Goal: Task Accomplishment & Management: Complete application form

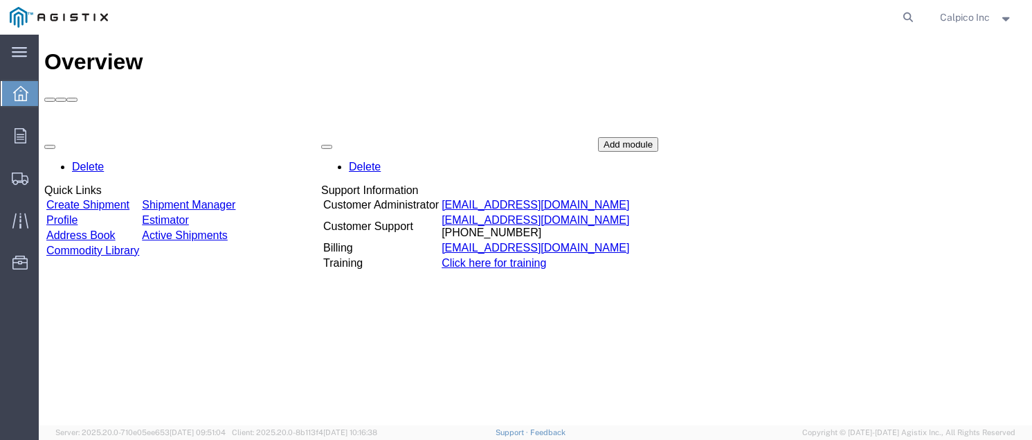
click at [103, 199] on link "Create Shipment" at bounding box center [87, 205] width 83 height 12
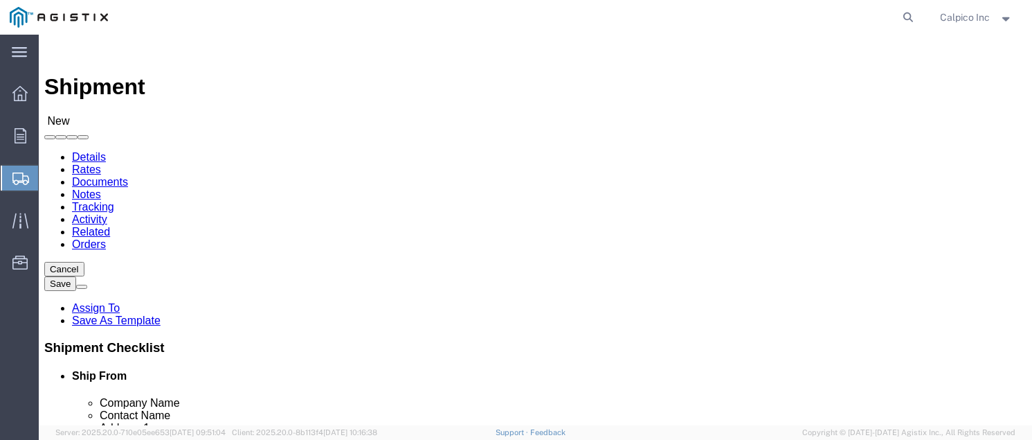
select select
click select "Select Calpico PG&E"
select select "9596"
click select "Select Calpico PG&E"
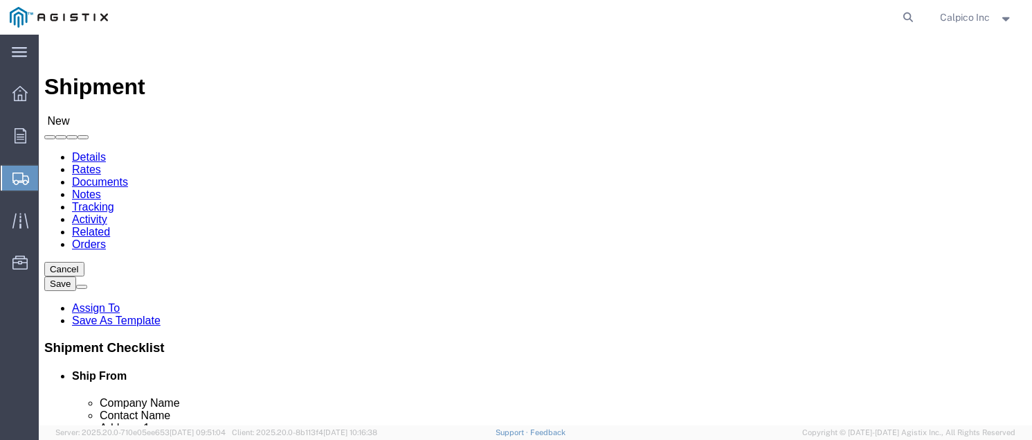
select select "PURCHORD"
select select
click select "Select All Others [GEOGRAPHIC_DATA] [GEOGRAPHIC_DATA] [GEOGRAPHIC_DATA] [GEOGRA…"
select select "19740"
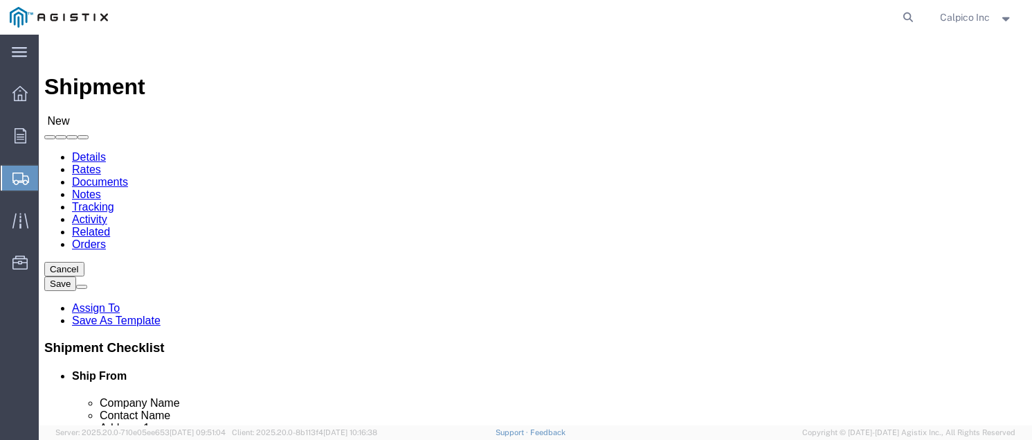
click select "Select All Others [GEOGRAPHIC_DATA] [GEOGRAPHIC_DATA] [GEOGRAPHIC_DATA] [GEOGRA…"
select select "MYPROFILE"
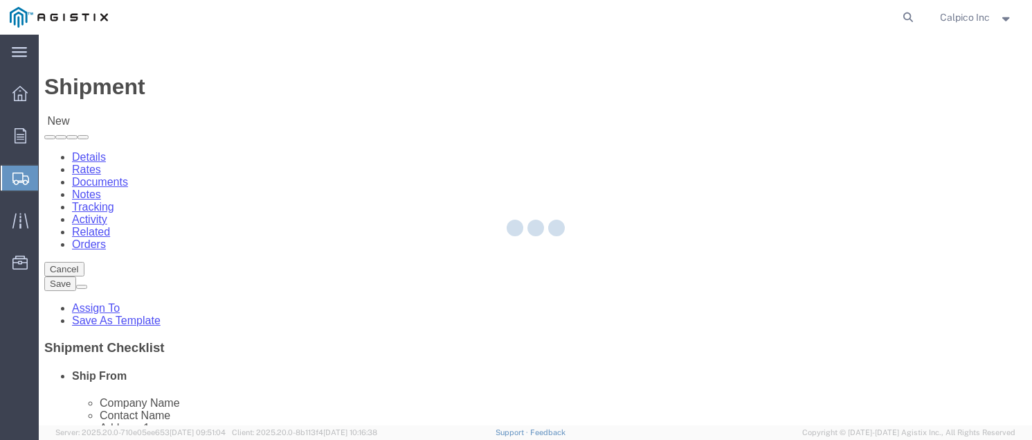
type input "CALPICO"
type input "Calpico Inc"
type input "[STREET_ADDRESS]"
type input "[GEOGRAPHIC_DATA]"
type input "94080"
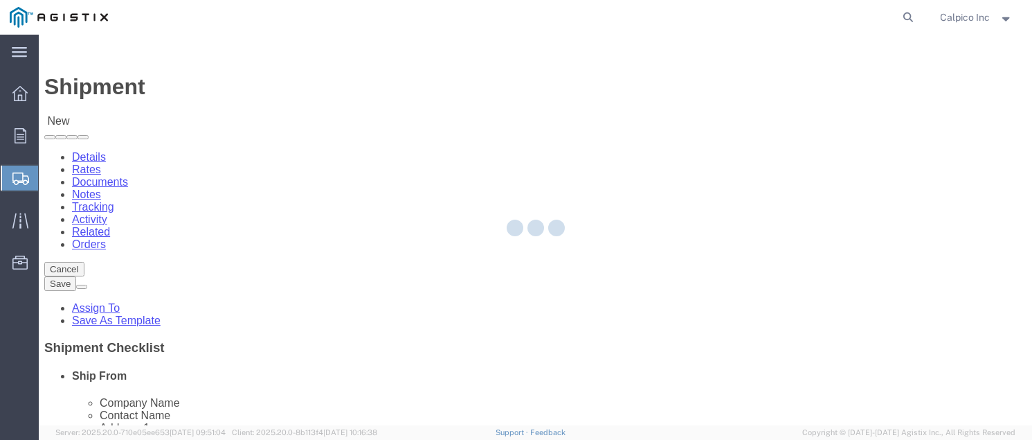
type input "6505882241"
type input "[EMAIL_ADDRESS][DOMAIN_NAME]"
checkbox input "true"
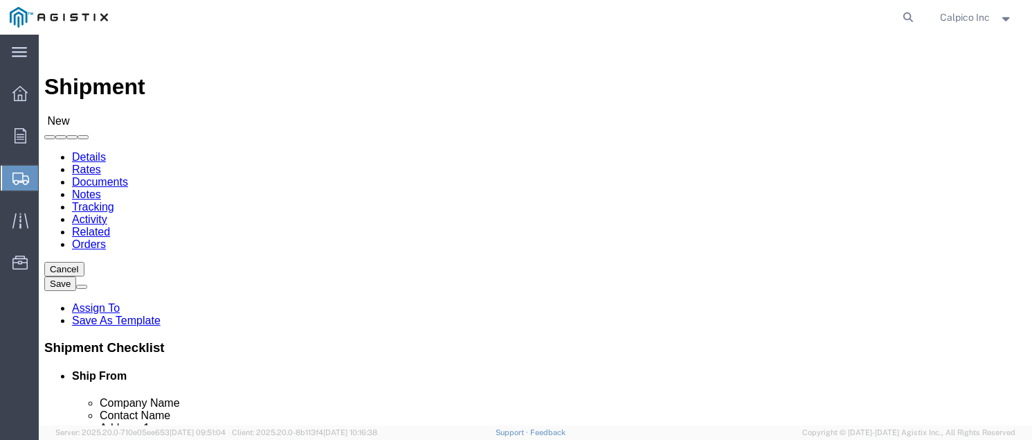
select select "CA"
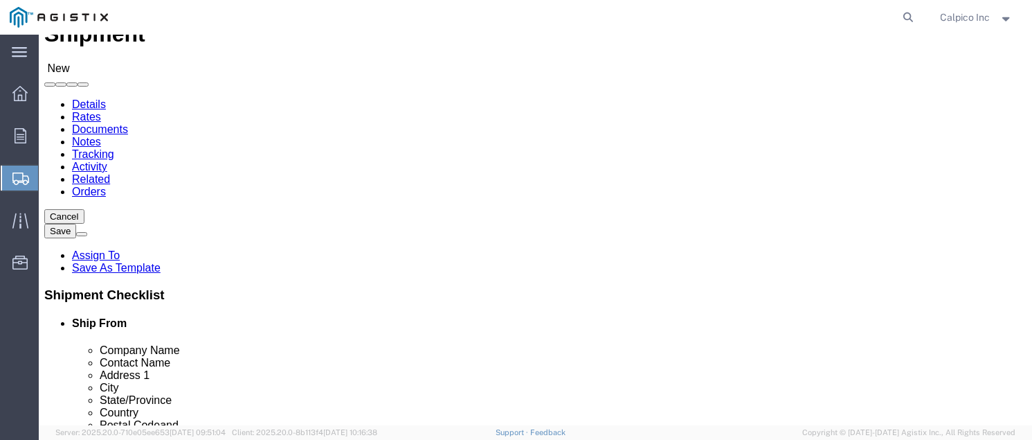
scroll to position [184, 0]
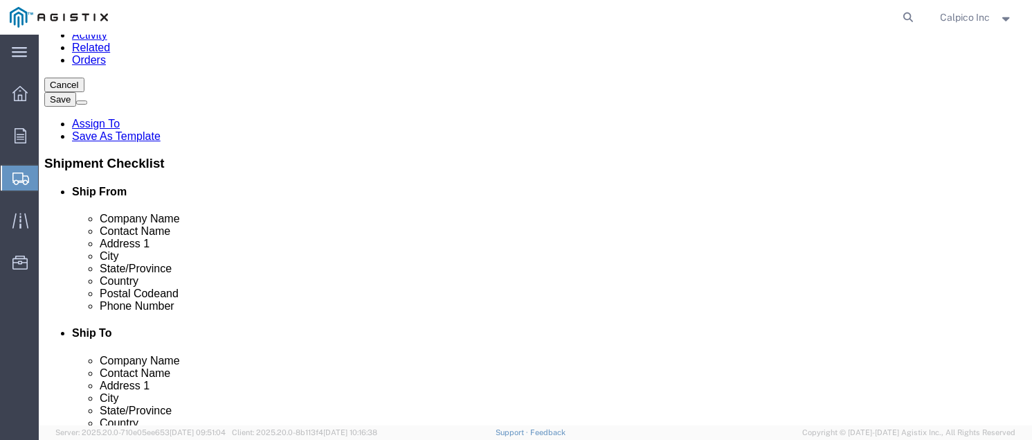
click input "text"
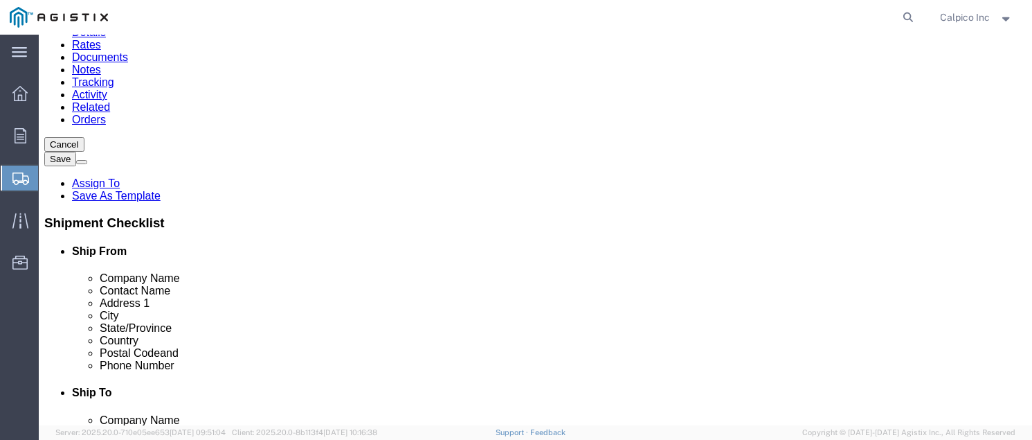
scroll to position [0, 0]
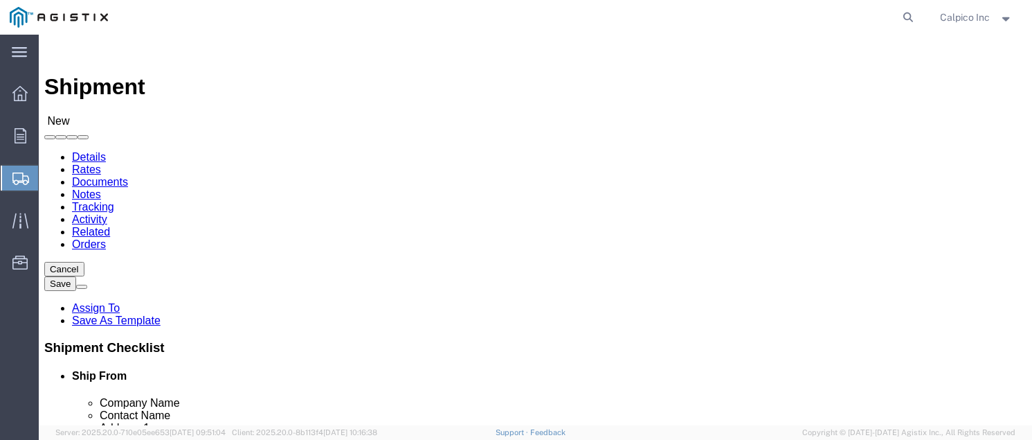
type input "PG"
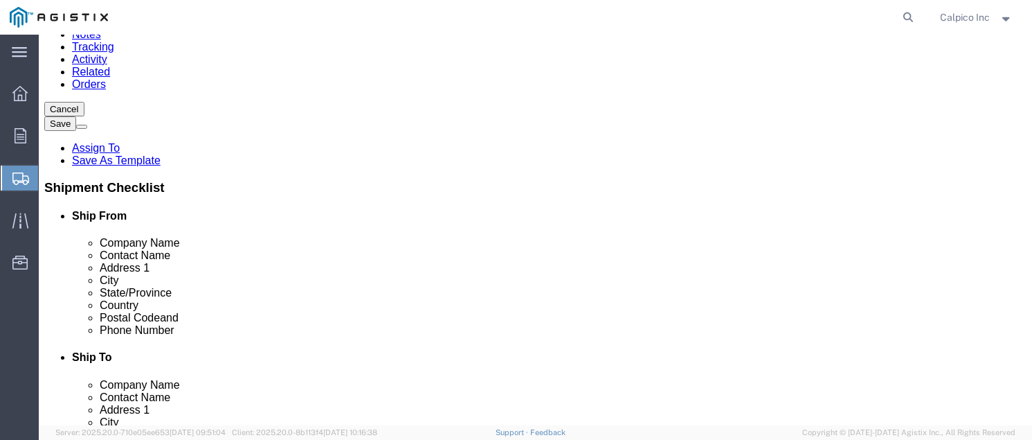
scroll to position [184, 0]
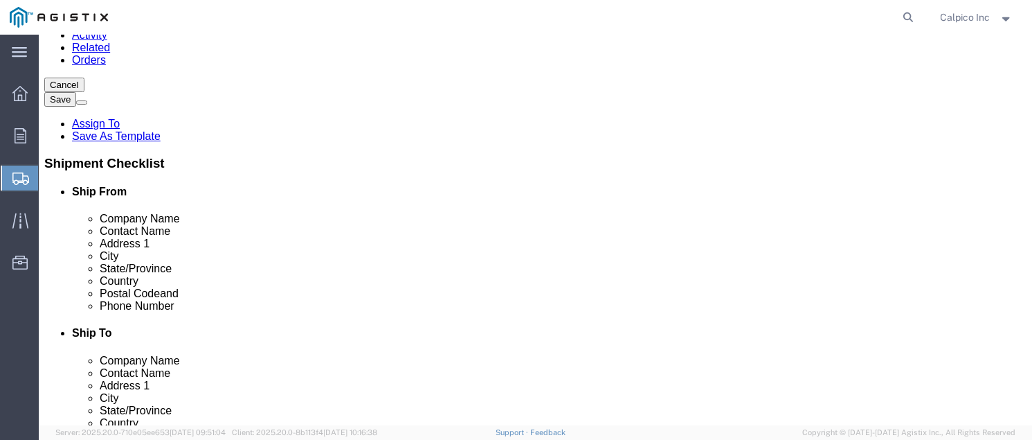
click p "PGE FREMONT - PG&E - (PG&E) [STREET_ADDRESS][PERSON_NAME][PERSON_NAME]"
select select
type input "PGE FREMONT"
type input "PG&E"
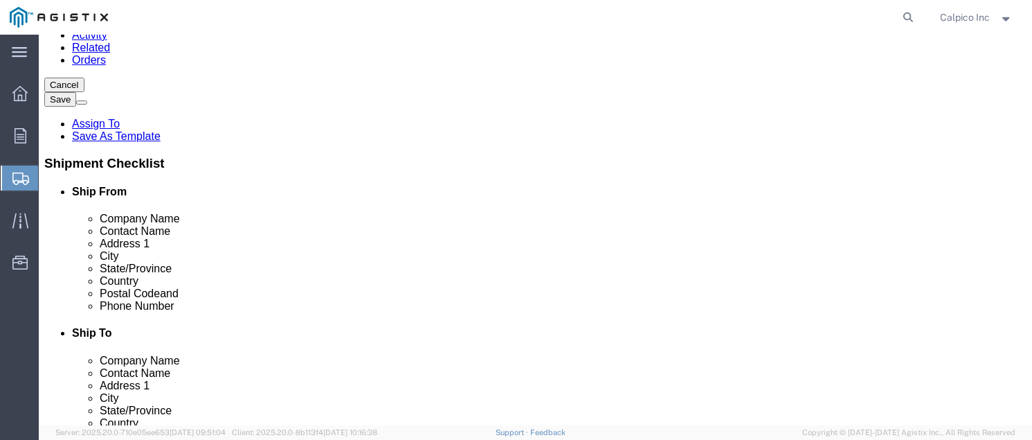
type input "[STREET_ADDRESS][PERSON_NAME]"
type input "FREMONT"
type input "94538"
type input "6505882241"
select select "CA"
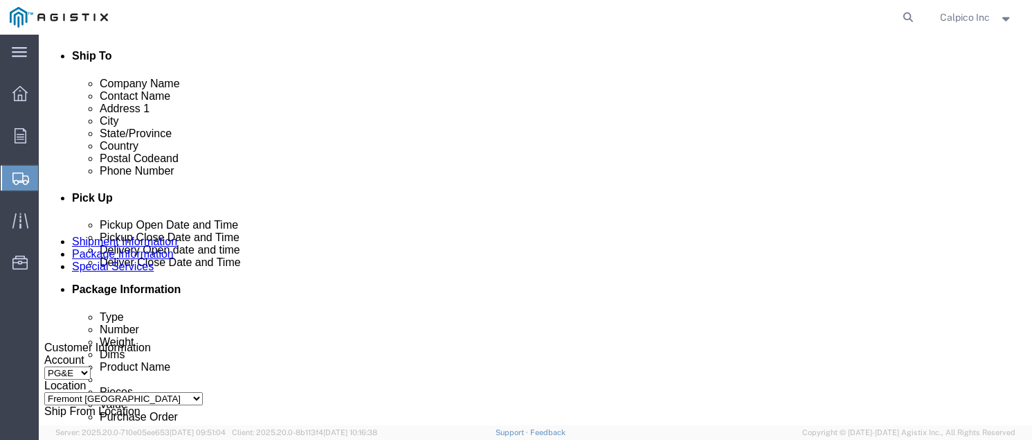
scroll to position [646, 0]
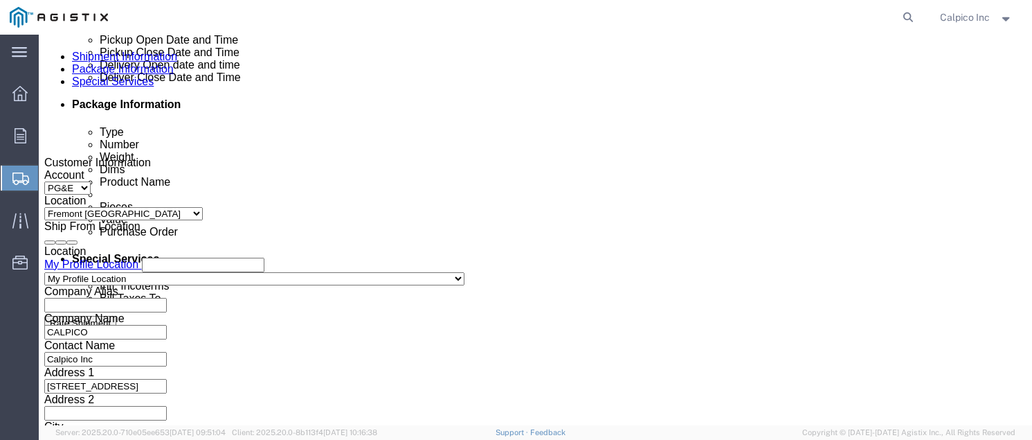
type input "PGE FREMONT"
click div "Sep 30 2025 3:00 PM"
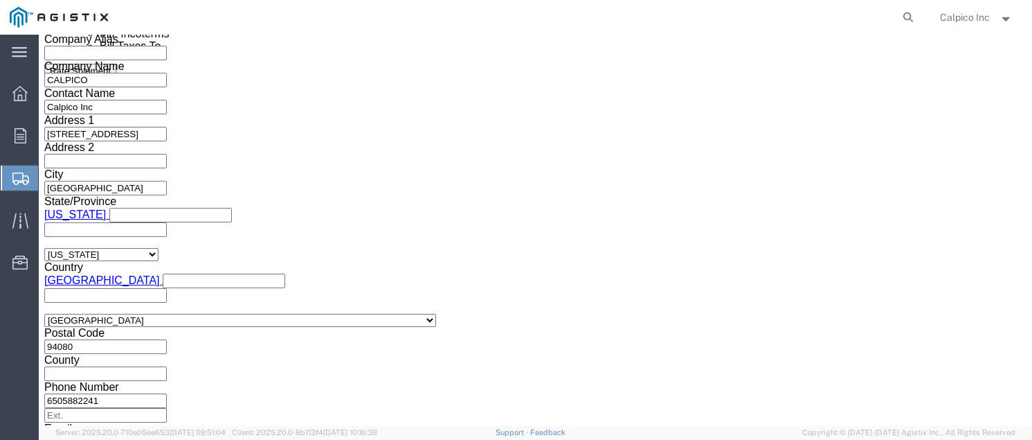
type input "4:00 PM"
click button "Apply"
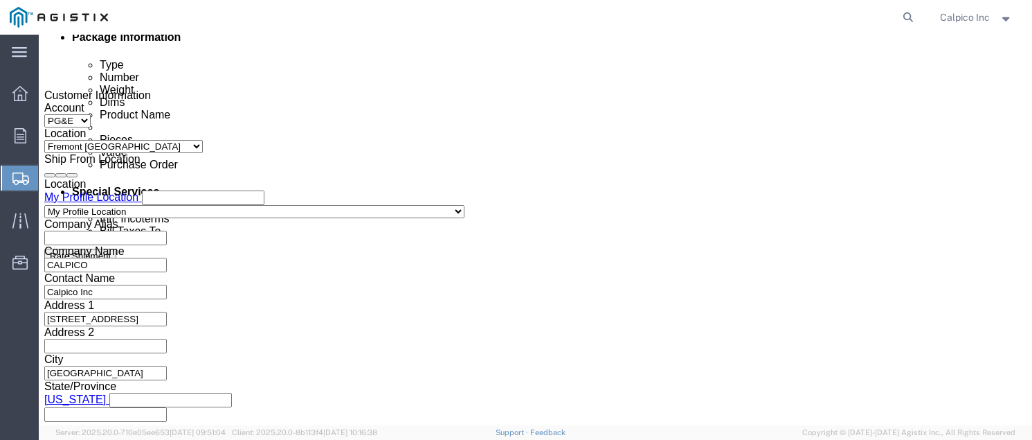
click div
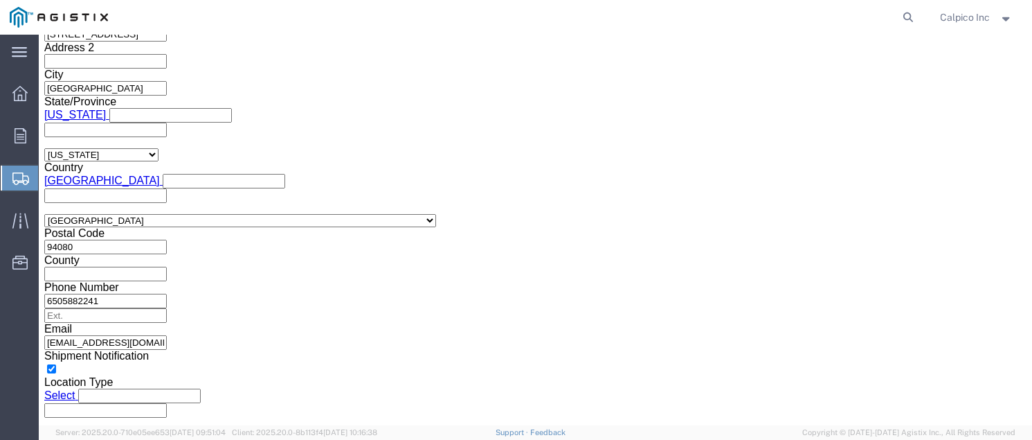
click button "Apply"
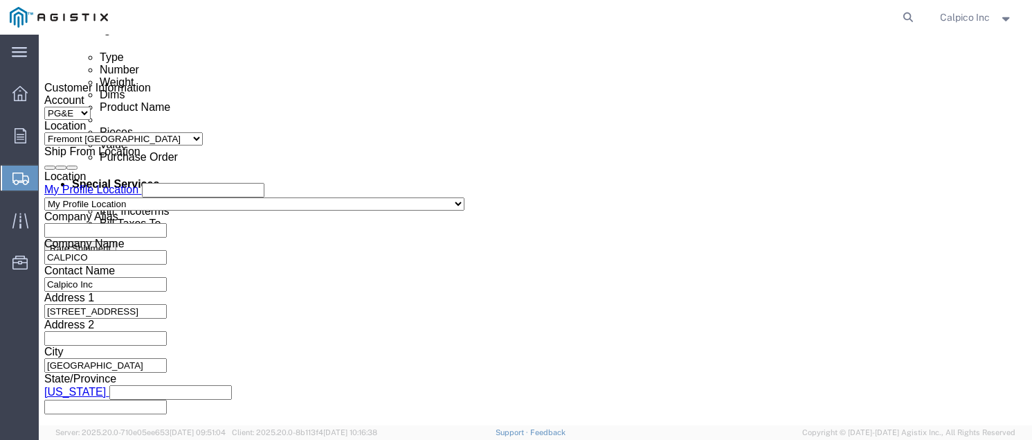
click div
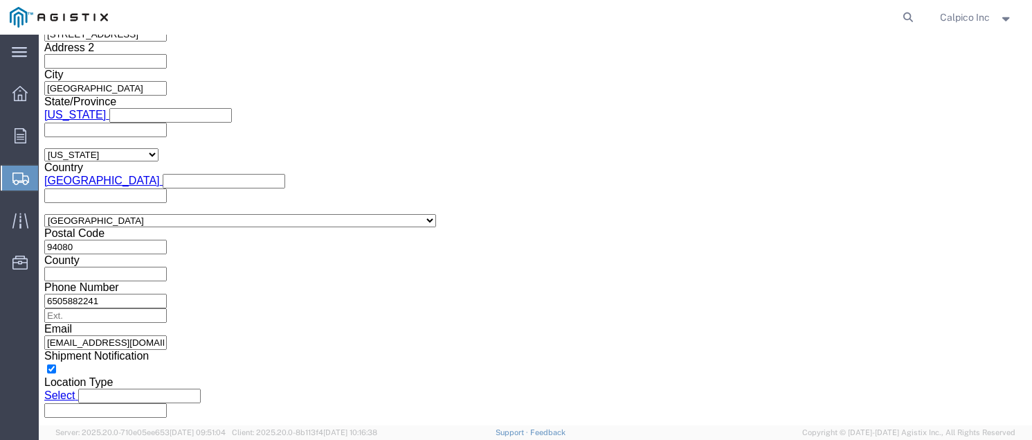
click button "Apply"
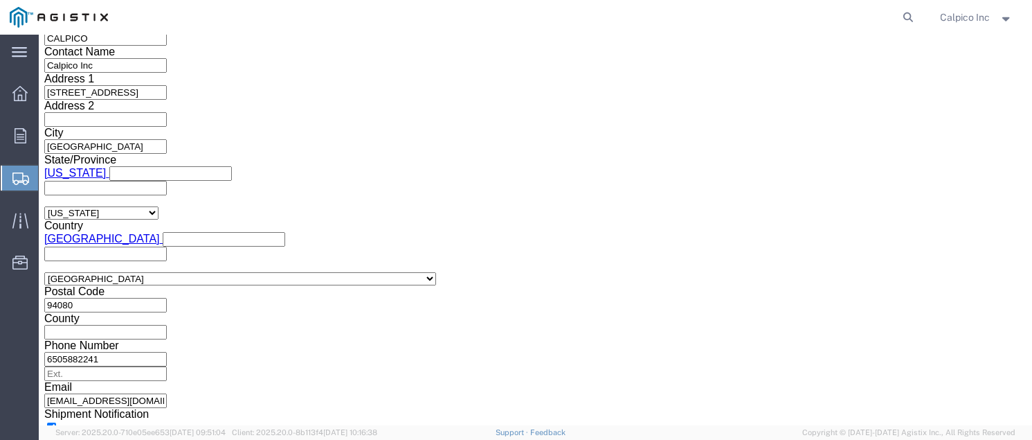
scroll to position [905, 0]
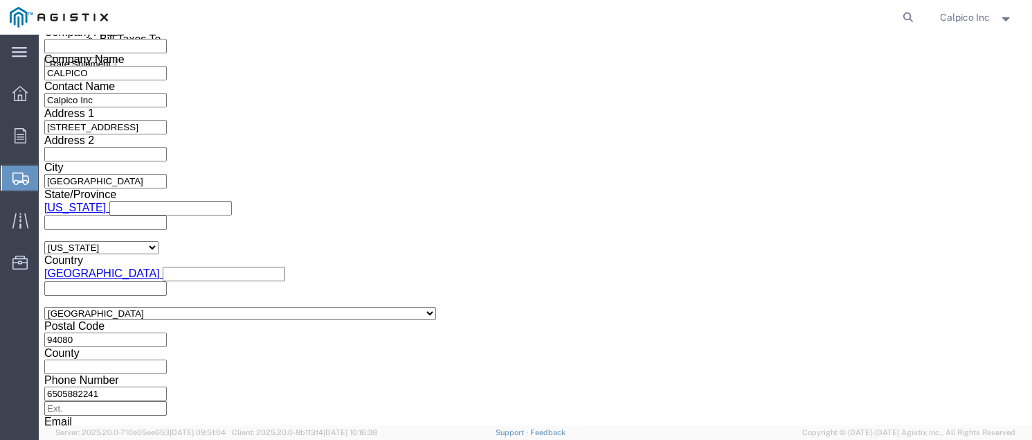
click input "text"
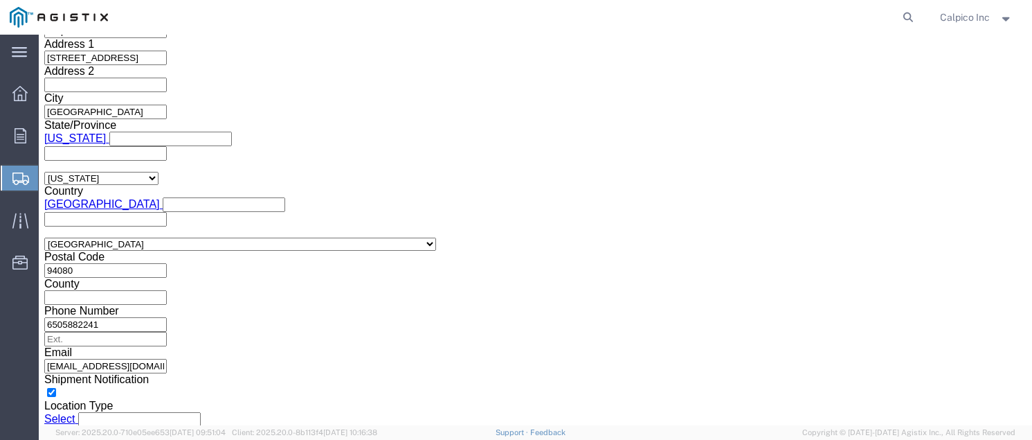
scroll to position [1023, 0]
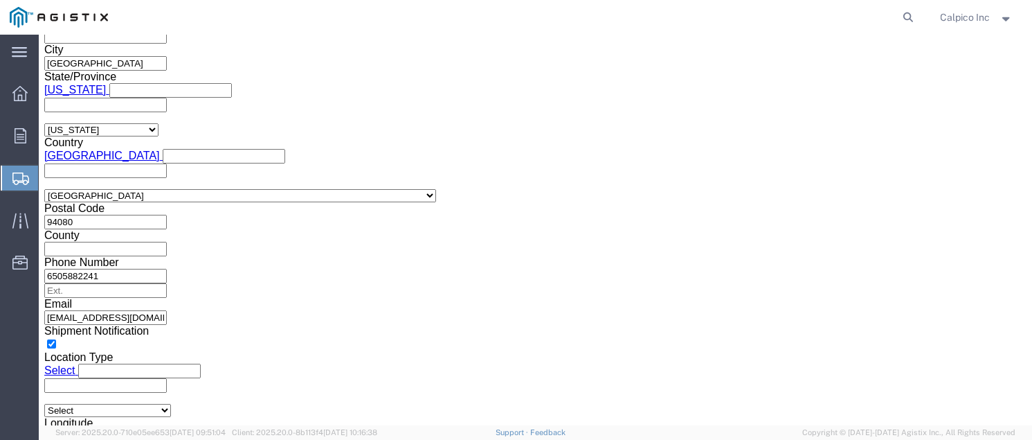
type input "3501422513"
click button "Continue"
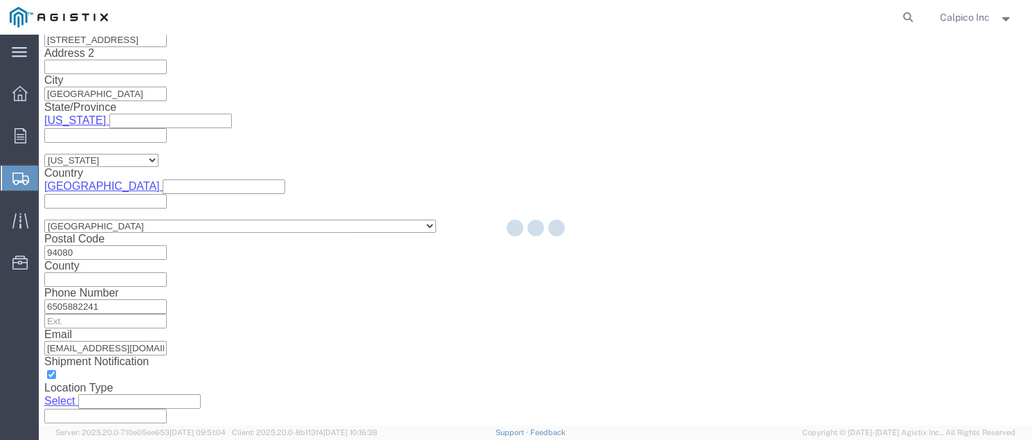
scroll to position [76, 0]
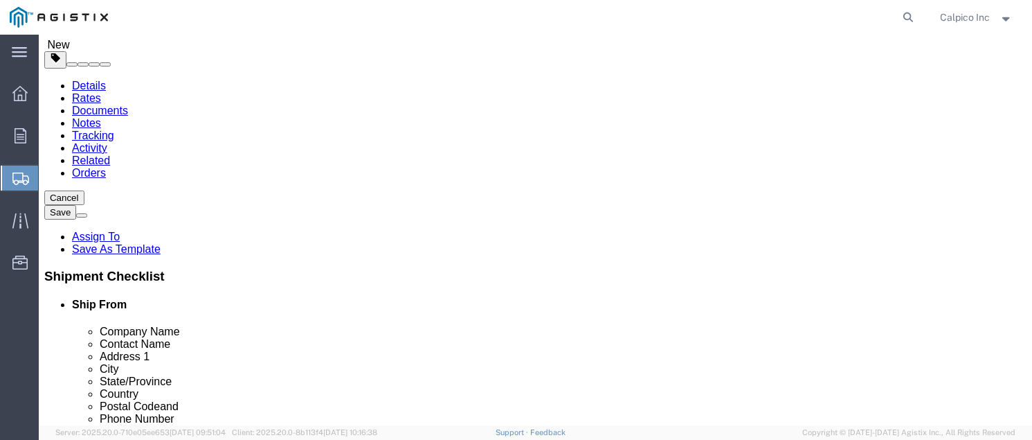
click select "Select Bulk Bundle(s) Cardboard Box(es) Carton(s) Crate(s) Drum(s) (Fiberboard)…"
select select "YRPK"
click input "text"
type input "11"
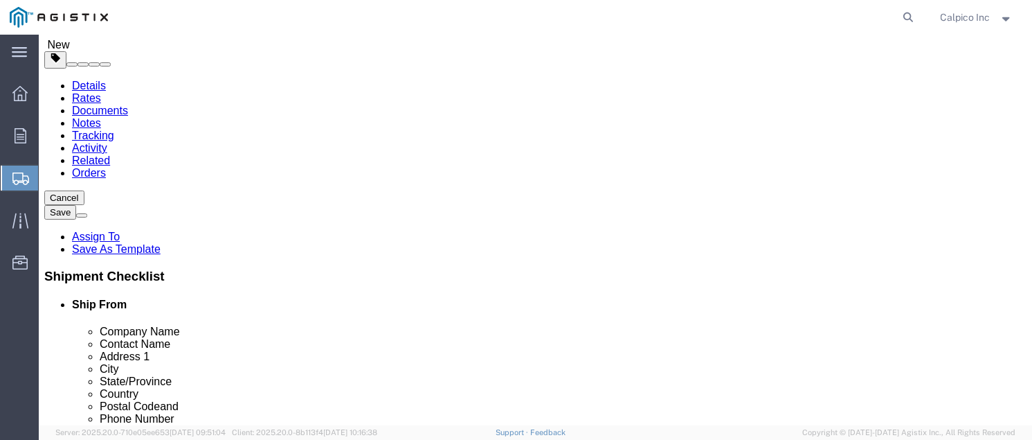
type input "11"
type input "4"
click link "Add Content"
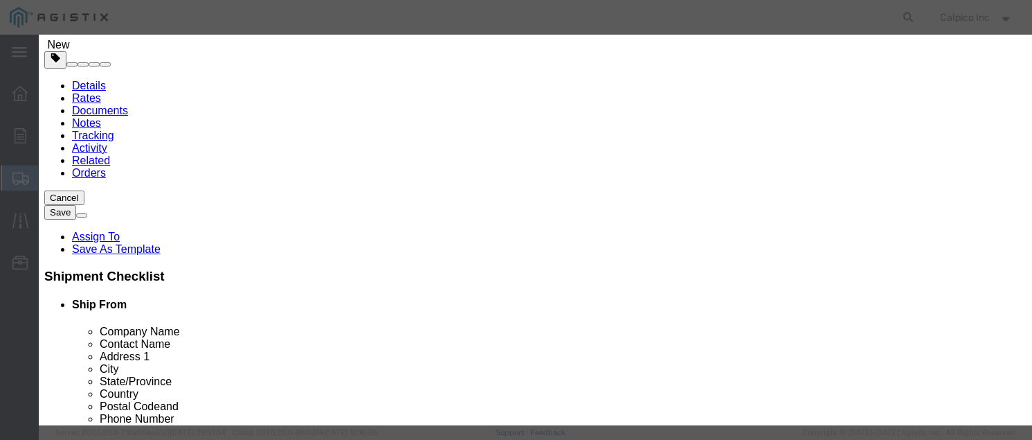
click input "text"
type input "#200 SIZE 1 3/4""
drag, startPoint x: 271, startPoint y: 131, endPoint x: 89, endPoint y: 125, distance: 182.2
click div "Add content Commodity library Product Name #200 SIZE 1 3/4" #200 Pieces 0 Selec…"
type input "28"
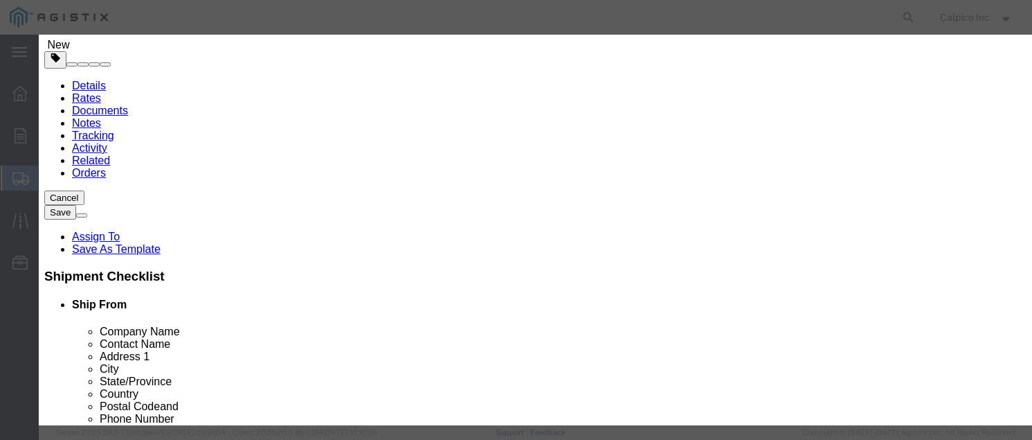
click input "text"
type input "308.00"
click button "Save & Close"
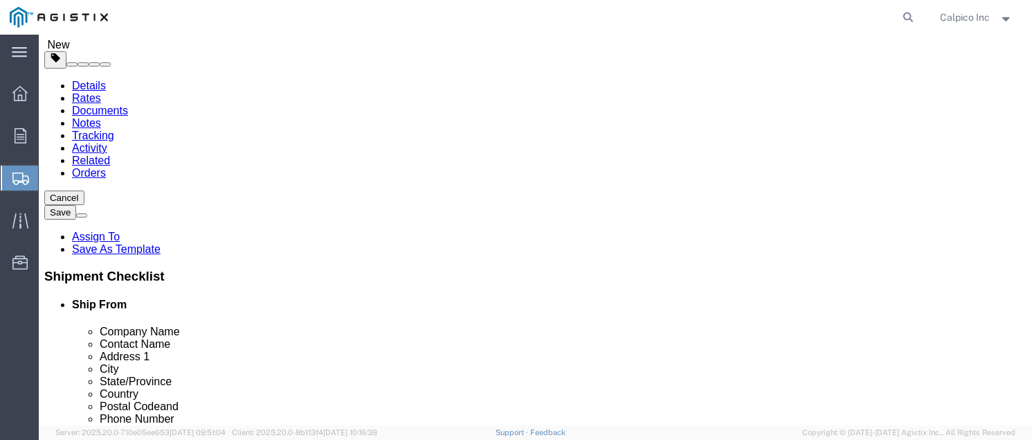
click button "Rate Shipment"
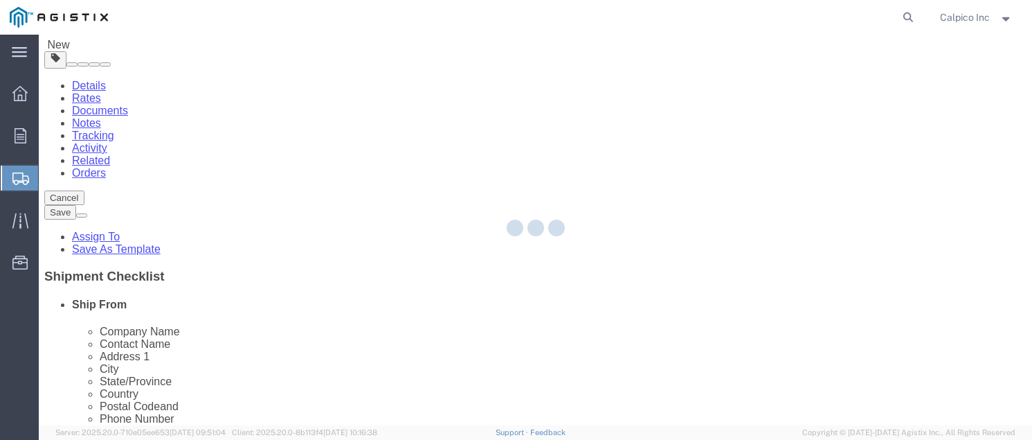
scroll to position [0, 0]
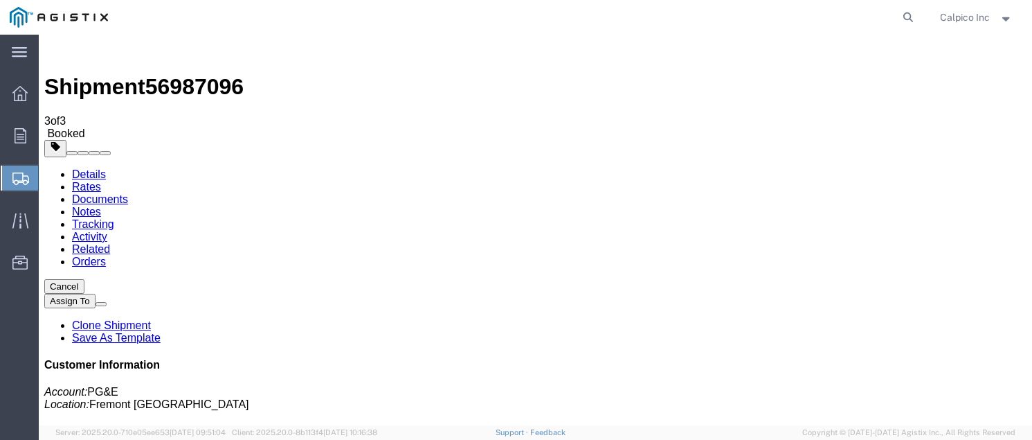
drag, startPoint x: 420, startPoint y: 244, endPoint x: 532, endPoint y: 296, distance: 123.0
